Goal: Navigation & Orientation: Find specific page/section

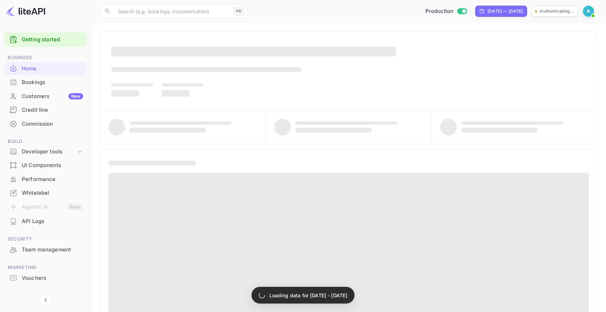
click at [592, 11] on img at bounding box center [588, 11] width 11 height 11
